Goal: Task Accomplishment & Management: Complete application form

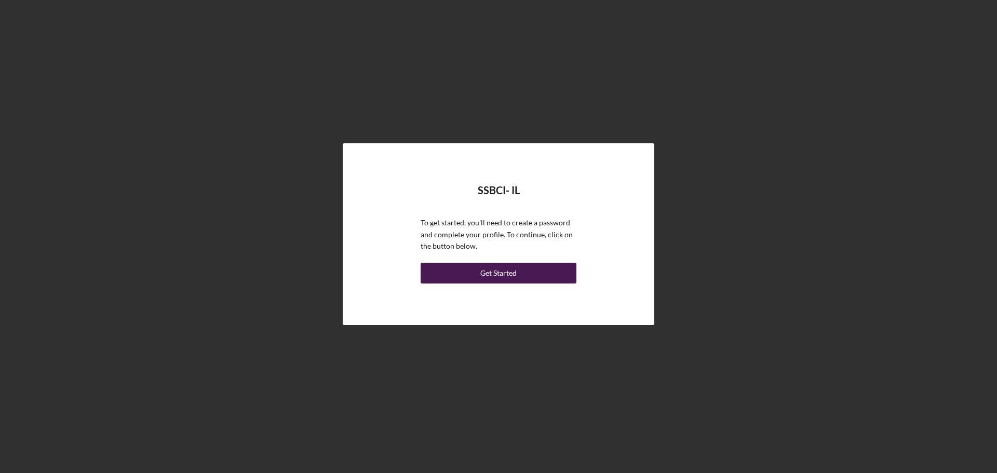
click at [491, 273] on div "Get Started" at bounding box center [498, 273] width 36 height 21
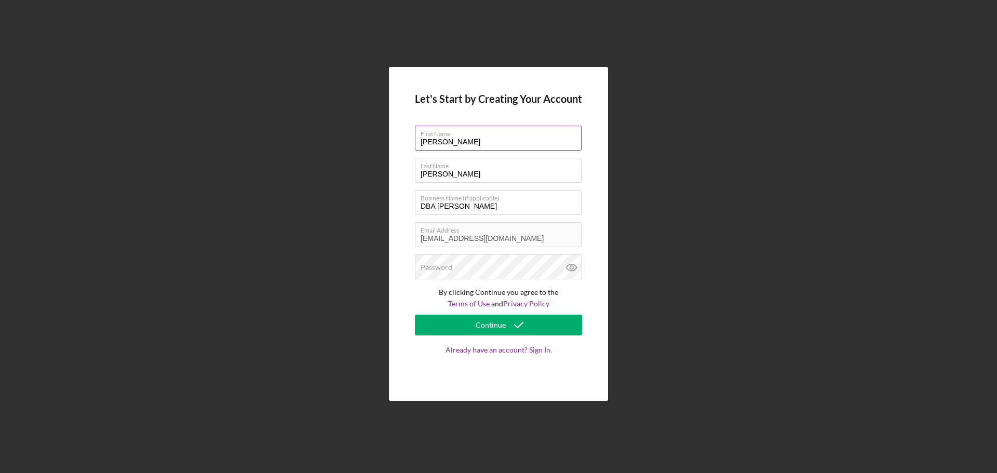
click at [436, 143] on input "[PERSON_NAME]" at bounding box center [498, 138] width 167 height 25
type input "[PERSON_NAME]"
drag, startPoint x: 481, startPoint y: 206, endPoint x: 388, endPoint y: 206, distance: 92.9
click at [389, 206] on div "Let's Start by Creating Your Account First Name [PERSON_NAME] Last Name [PERSON…" at bounding box center [498, 234] width 219 height 334
type input "AB Consulting Services"
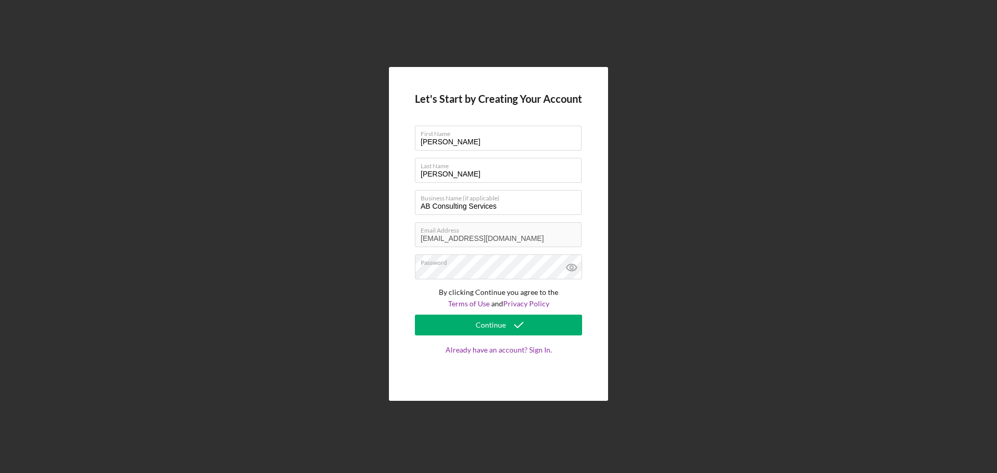
click at [408, 293] on div "Let's Start by Creating Your Account First Name Angela Last Name Burrage Busine…" at bounding box center [498, 234] width 219 height 334
click at [574, 268] on icon at bounding box center [572, 267] width 26 height 26
click at [499, 321] on div "Continue" at bounding box center [491, 325] width 30 height 21
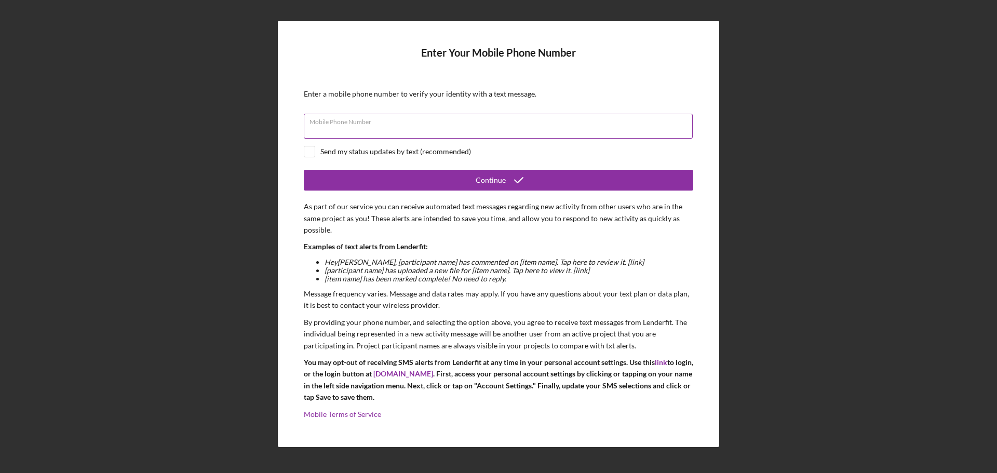
click at [346, 132] on input "Mobile Phone Number" at bounding box center [498, 126] width 389 height 25
type input "(618) 410-7616"
click at [308, 149] on input "checkbox" at bounding box center [309, 151] width 10 height 10
checkbox input "true"
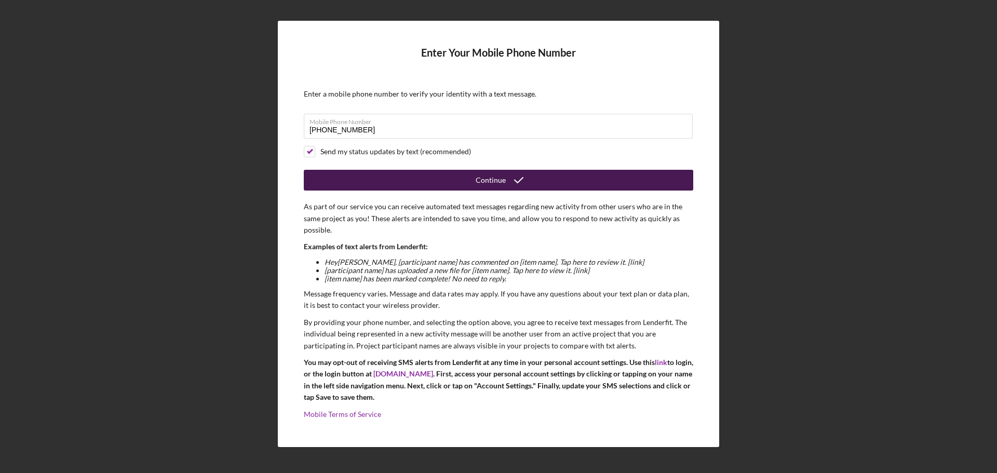
click at [499, 176] on div "Continue" at bounding box center [491, 180] width 30 height 21
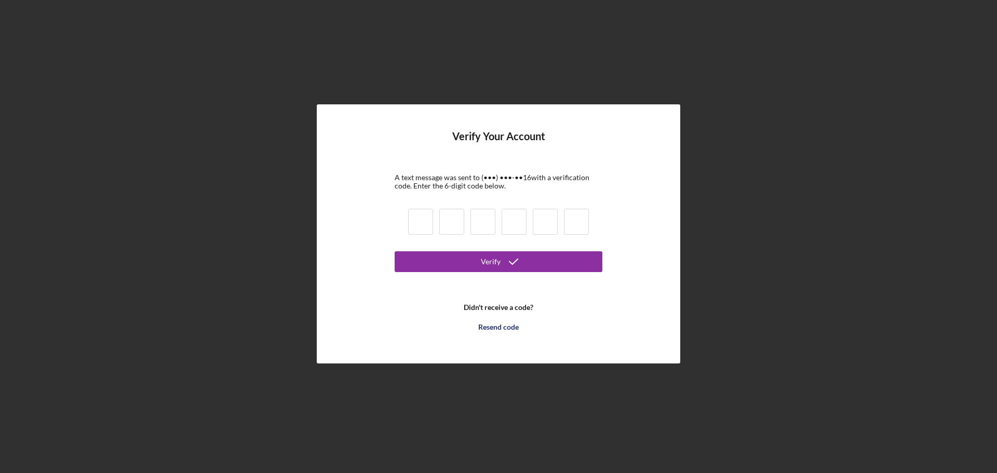
click at [425, 220] on input at bounding box center [420, 222] width 25 height 26
type input "7"
type input "8"
type input "7"
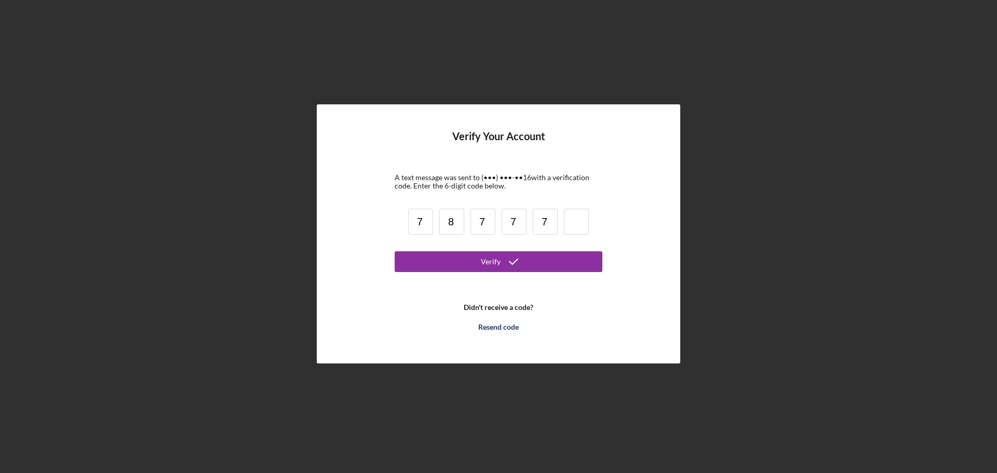
type input "7"
type input "2"
click at [472, 264] on button "Verify" at bounding box center [499, 261] width 208 height 21
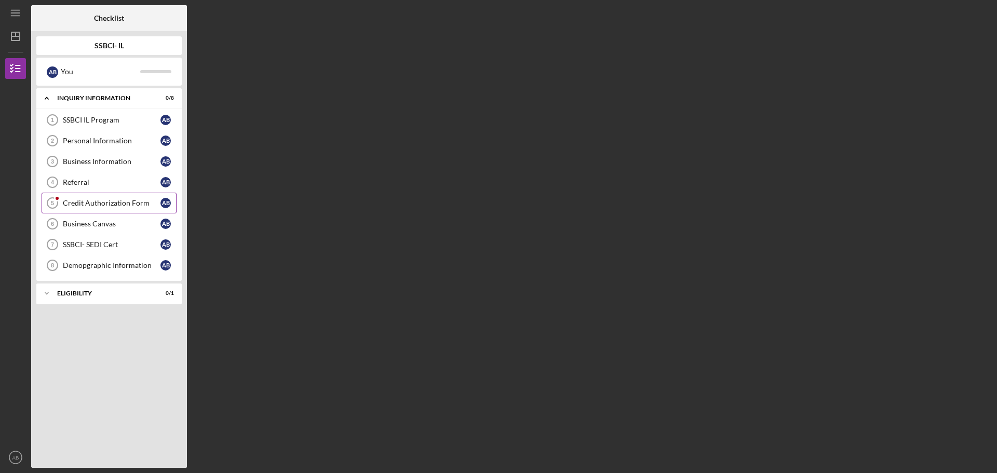
click at [89, 203] on div "Credit Authorization Form" at bounding box center [112, 203] width 98 height 8
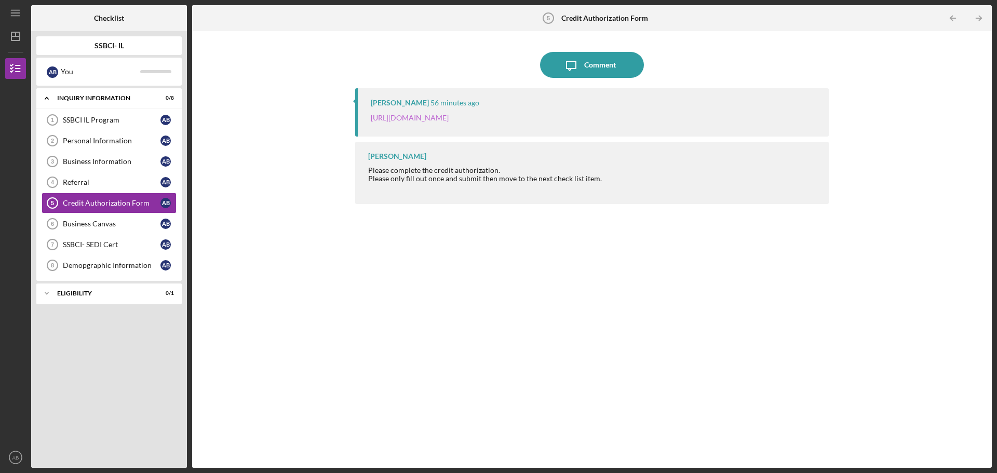
click at [449, 115] on link "[URL][DOMAIN_NAME]" at bounding box center [410, 117] width 78 height 9
click at [99, 48] on b "SSBCI- IL" at bounding box center [109, 46] width 30 height 8
click at [65, 72] on div "You" at bounding box center [100, 72] width 79 height 18
click at [105, 297] on div "Icon/Expander Eligibility 0 / 1" at bounding box center [108, 293] width 145 height 21
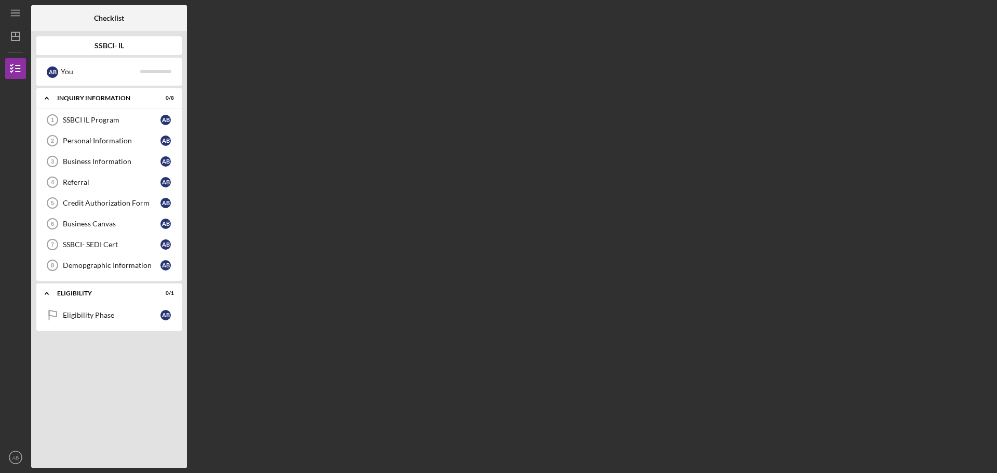
click at [588, 95] on div "Checklist SSBCI- IL A B You Icon/Expander Inquiry Information 0 / 8 SSBCI IL Pr…" at bounding box center [511, 236] width 961 height 463
click at [14, 67] on icon "button" at bounding box center [16, 69] width 26 height 26
click at [12, 36] on line "button" at bounding box center [15, 36] width 8 height 0
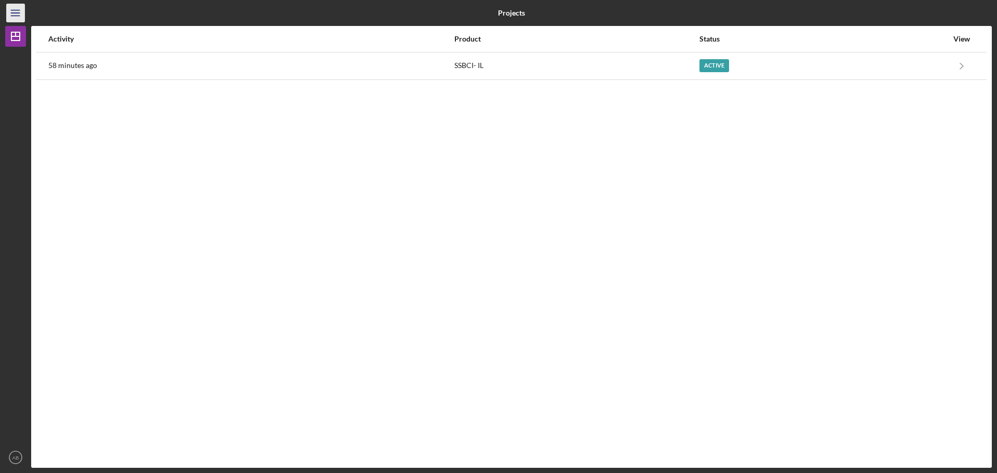
click at [19, 12] on icon "Icon/Menu" at bounding box center [15, 13] width 23 height 23
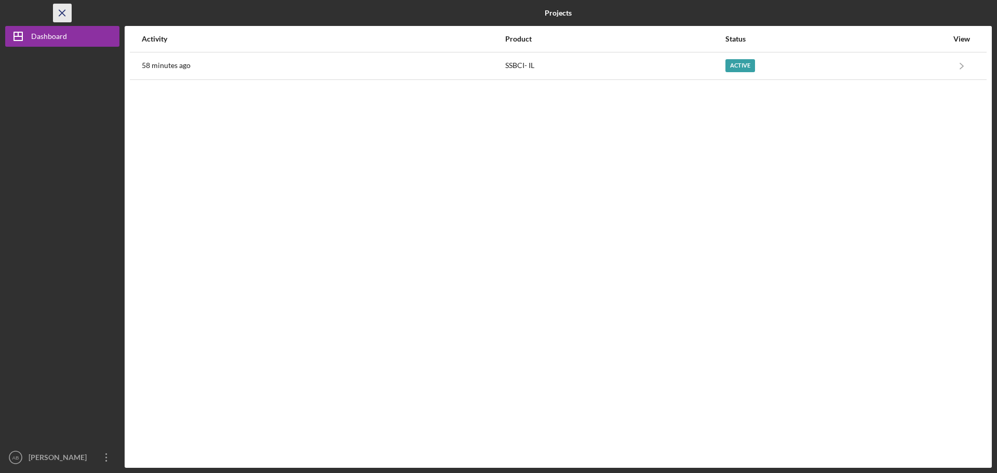
click at [58, 12] on icon "Icon/Menu Close" at bounding box center [62, 13] width 23 height 23
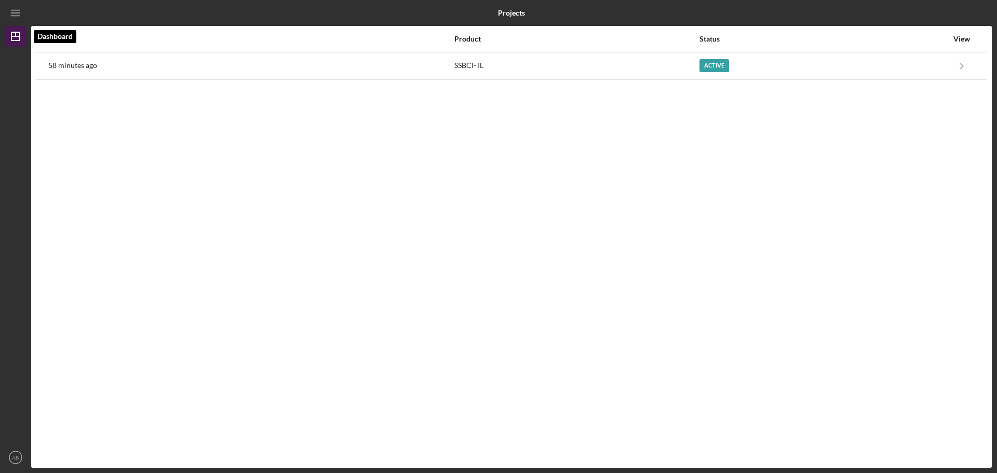
click at [16, 38] on icon "Icon/Dashboard" at bounding box center [16, 36] width 26 height 26
click at [14, 17] on icon "Icon/Menu" at bounding box center [15, 13] width 23 height 23
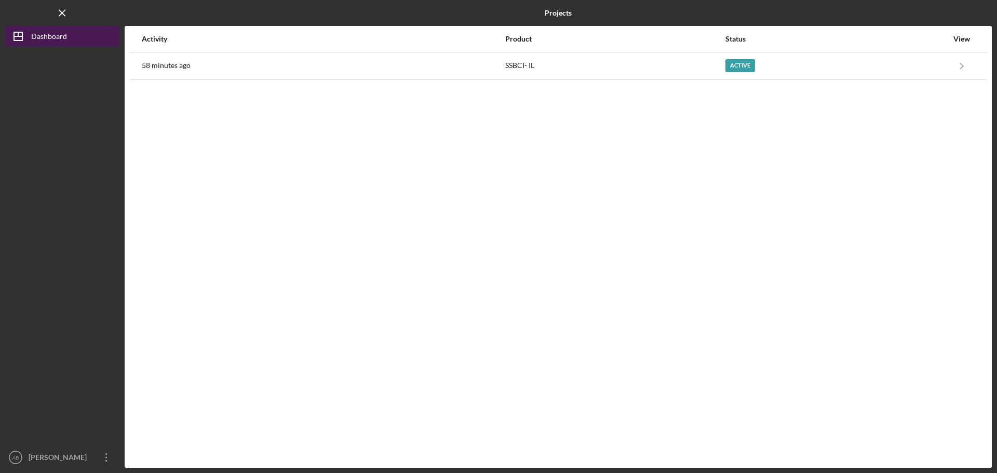
click at [69, 43] on button "Icon/Dashboard Dashboard" at bounding box center [62, 36] width 114 height 21
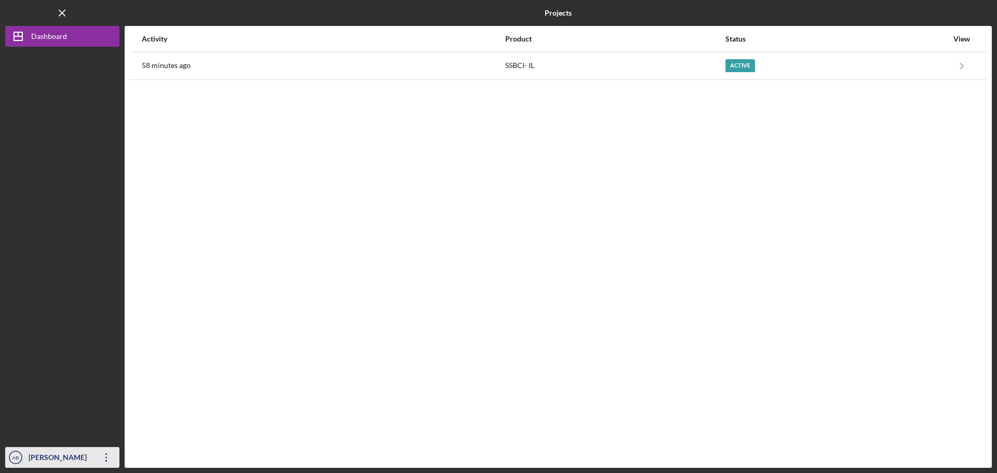
click at [10, 455] on icon "AB" at bounding box center [15, 457] width 21 height 26
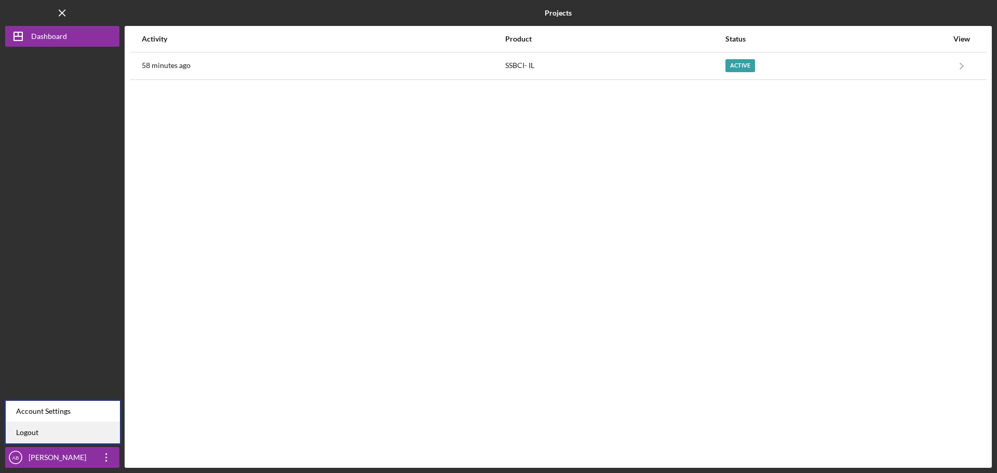
click at [24, 435] on link "Logout" at bounding box center [63, 432] width 114 height 21
